Goal: Check status: Check status

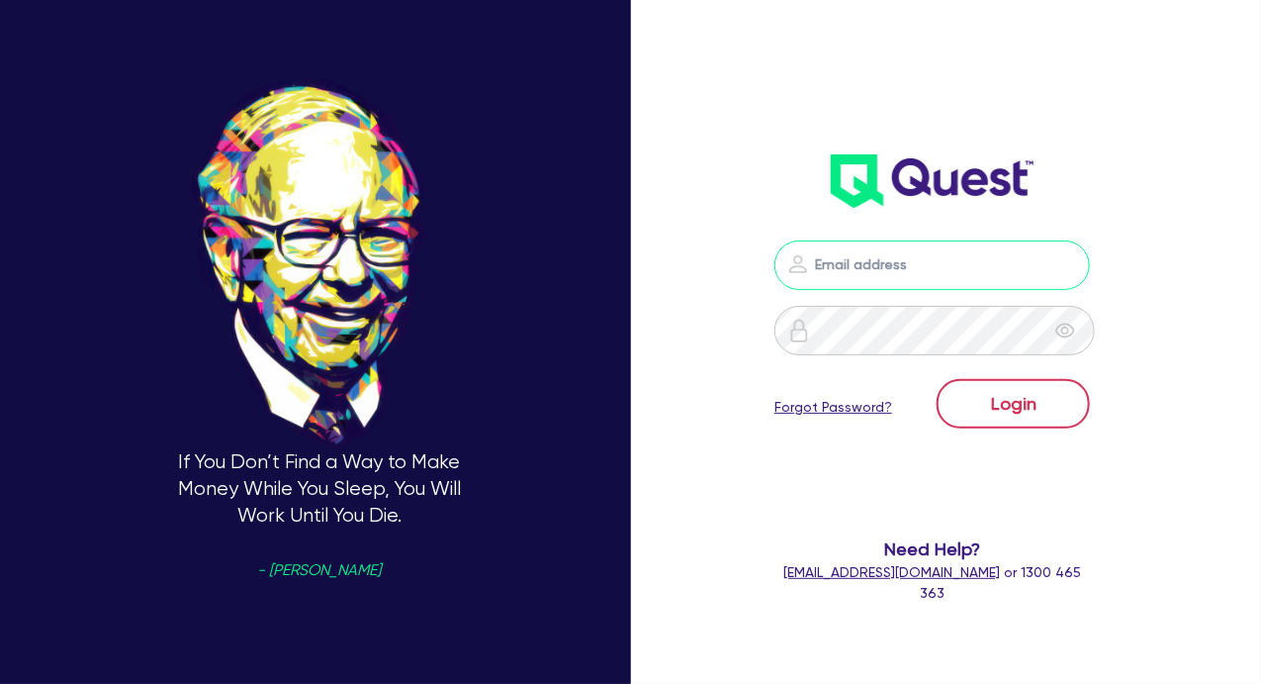
type input "[PERSON_NAME][EMAIL_ADDRESS][DOMAIN_NAME]"
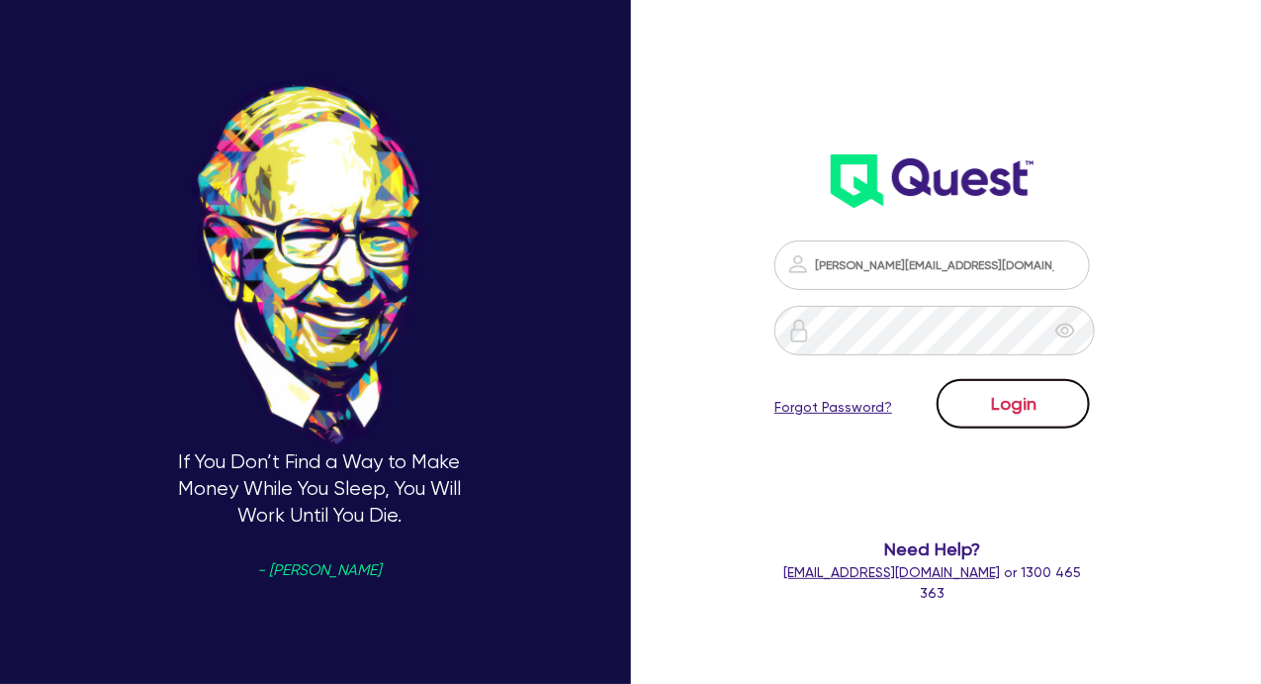
click at [1034, 407] on button "Login" at bounding box center [1013, 403] width 153 height 49
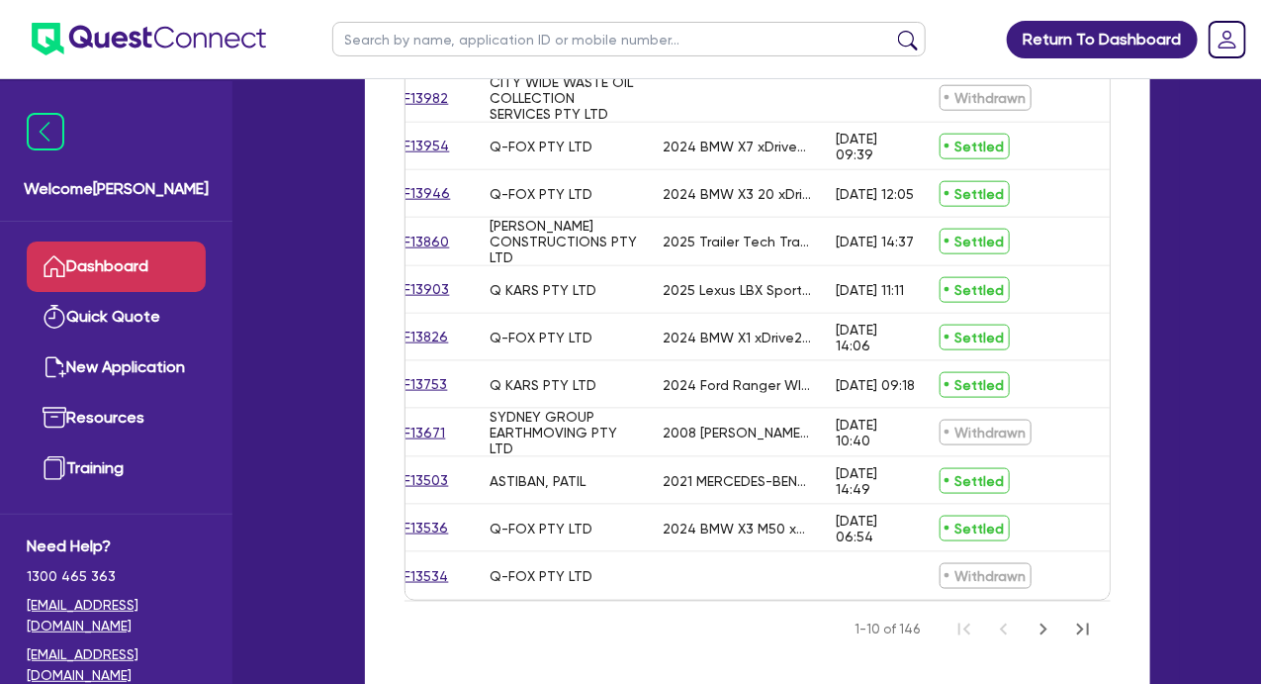
scroll to position [0, 25]
click at [769, 30] on input "text" at bounding box center [628, 39] width 593 height 35
paste input "B10283"
click at [892, 30] on button "submit" at bounding box center [908, 44] width 32 height 28
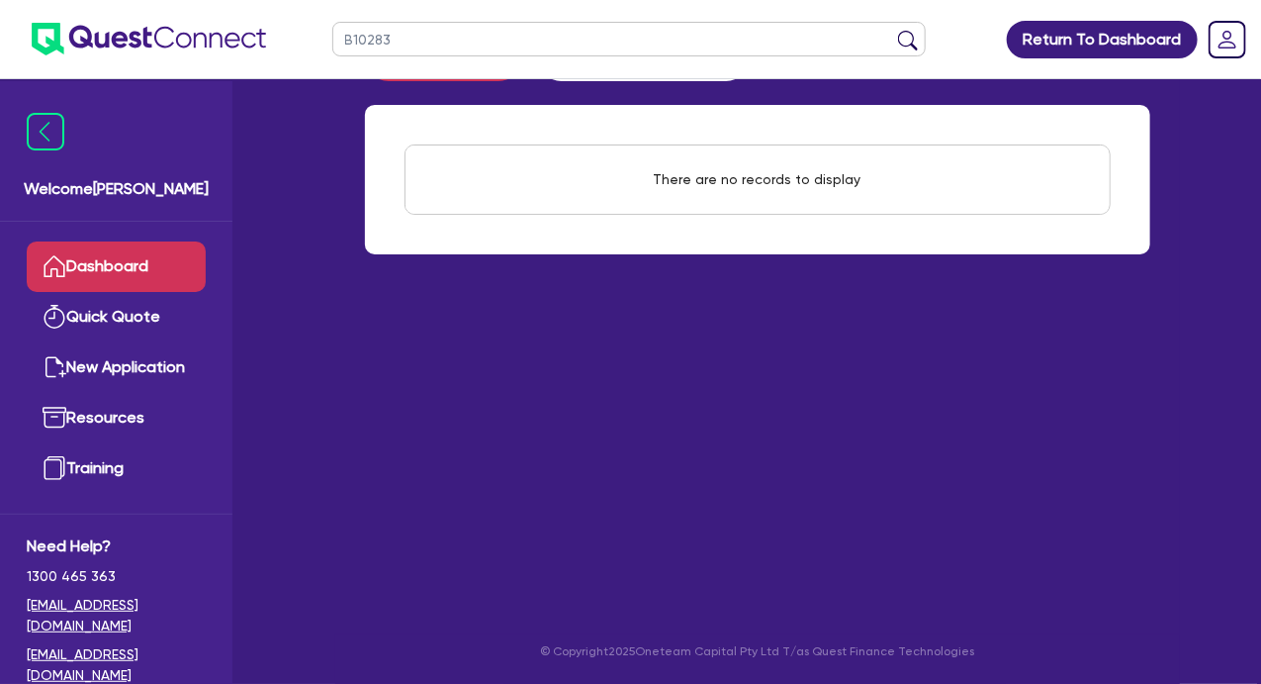
click at [357, 38] on input "B10283" at bounding box center [628, 39] width 593 height 35
type input "0283"
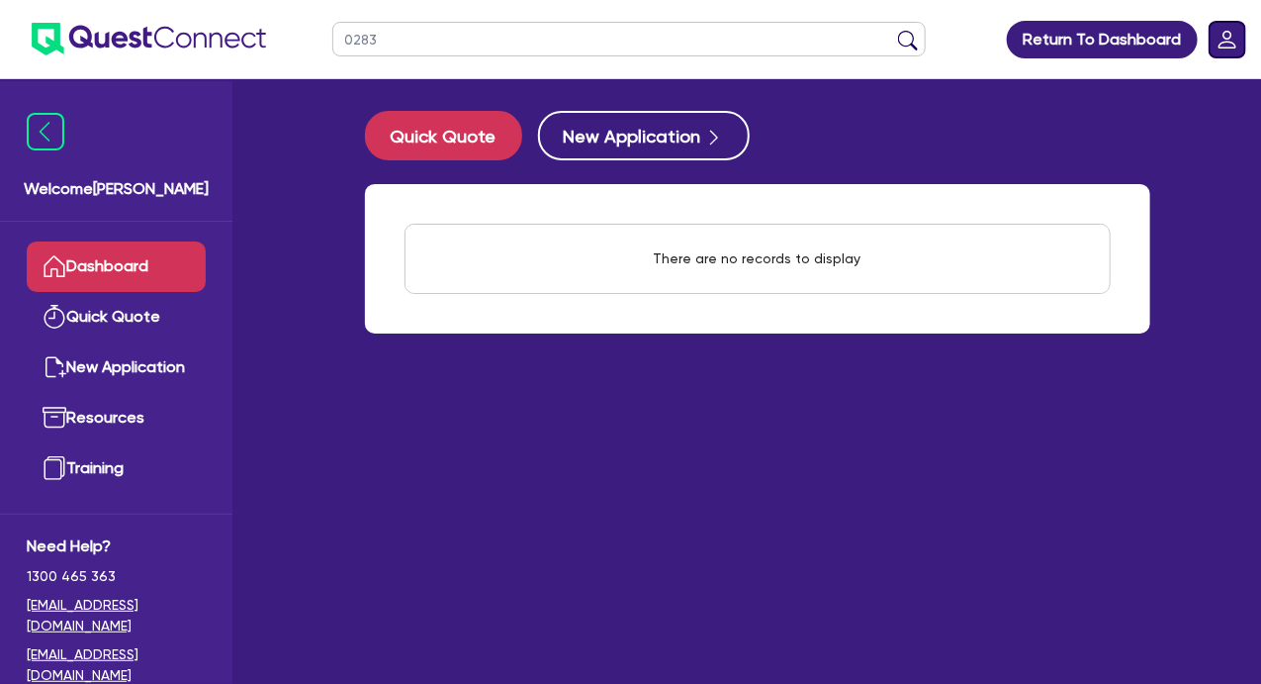
click at [1236, 40] on rect "Dropdown toggle" at bounding box center [1228, 40] width 36 height 36
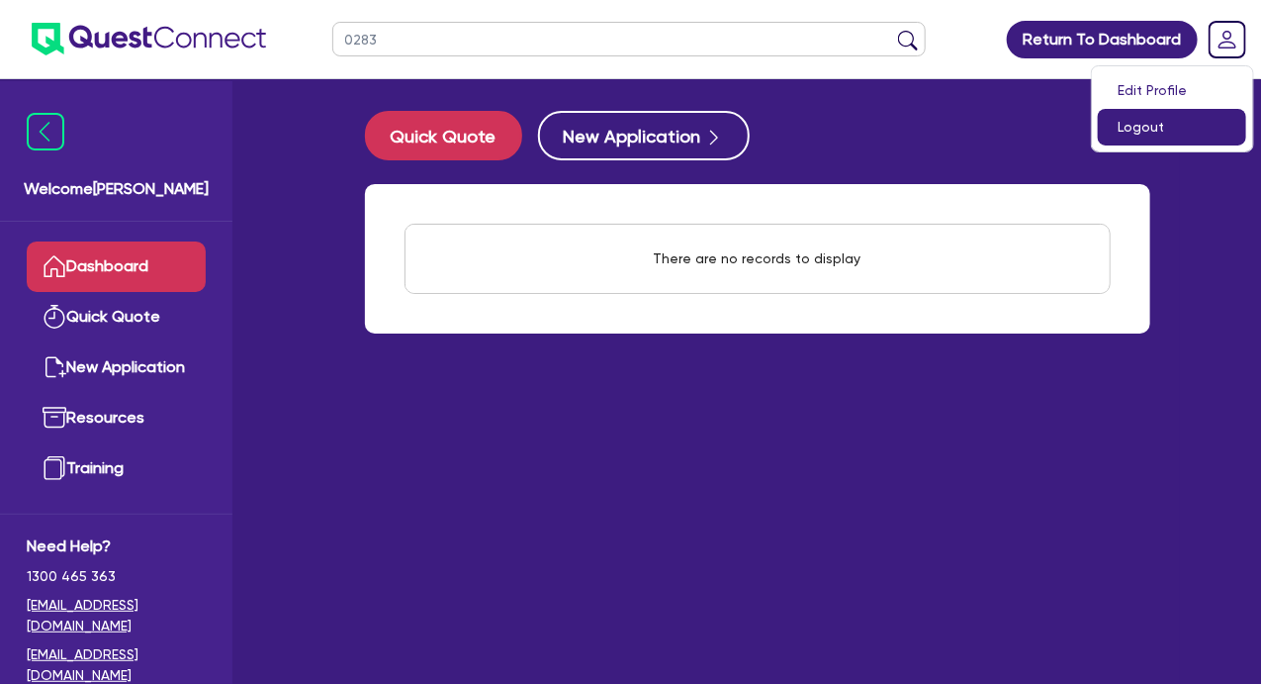
click at [1127, 125] on link "Logout" at bounding box center [1172, 127] width 148 height 37
